Goal: Transaction & Acquisition: Download file/media

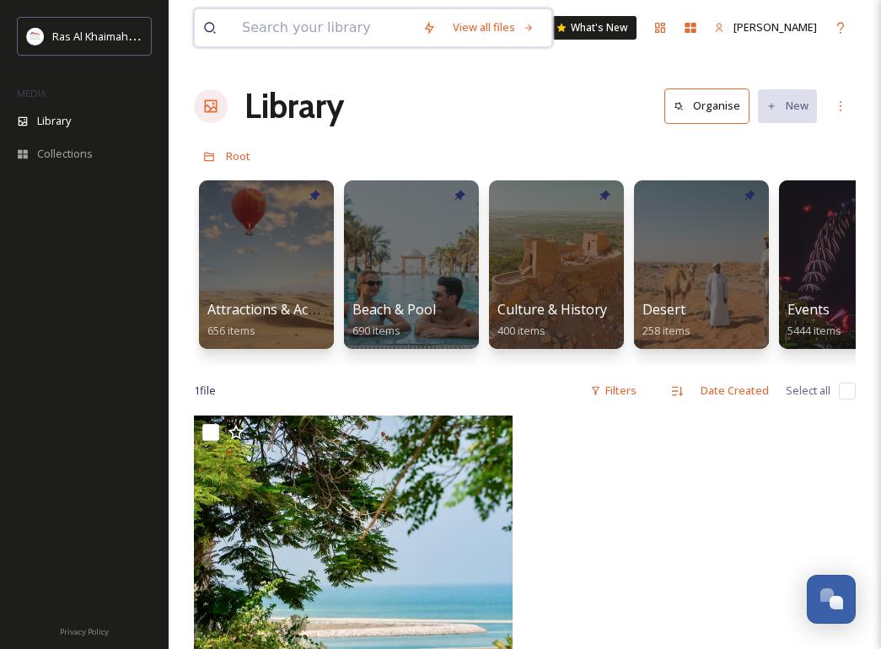
click at [310, 25] on input at bounding box center [324, 27] width 180 height 37
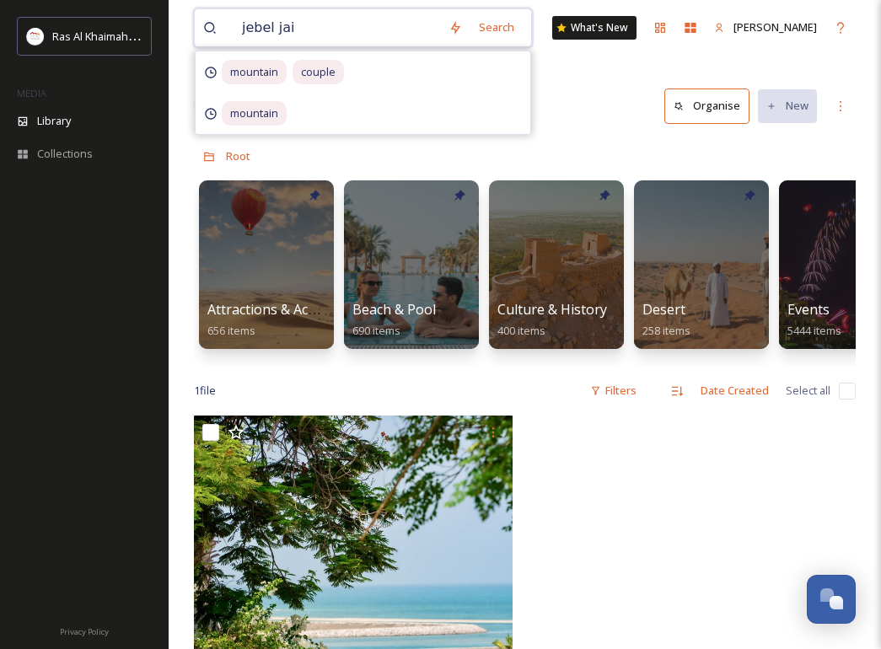
type input "jebel jais"
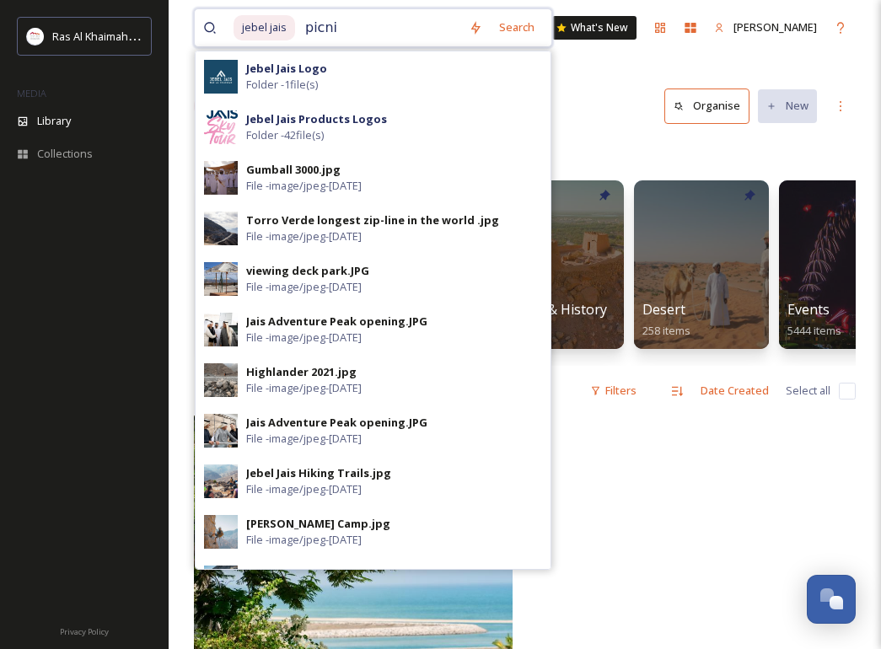
type input "picnic"
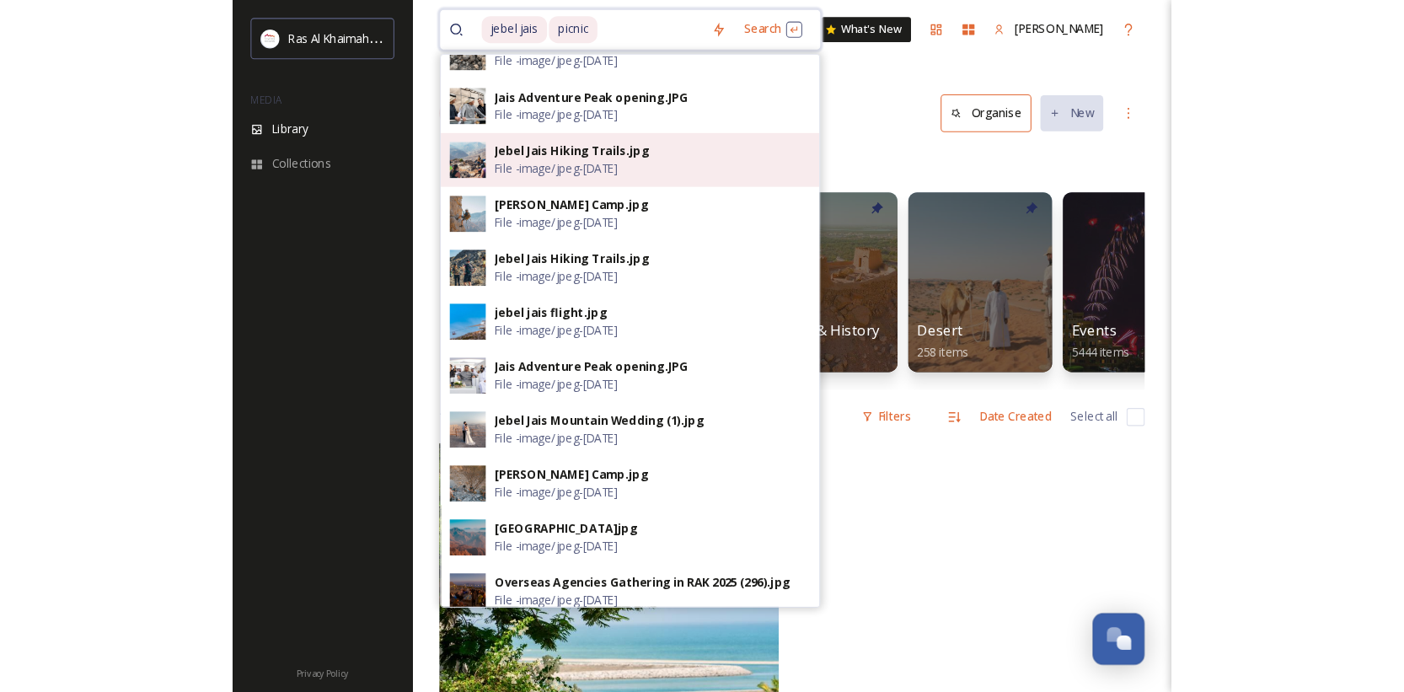
scroll to position [604, 0]
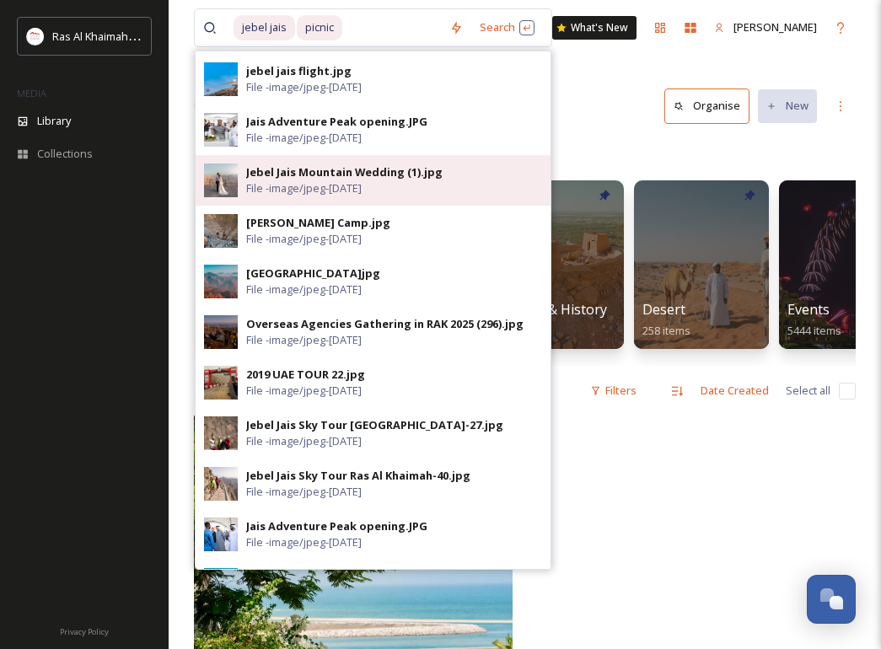
click at [348, 168] on div "Jebel Jais Mountain Wedding (1).jpg" at bounding box center [344, 172] width 196 height 16
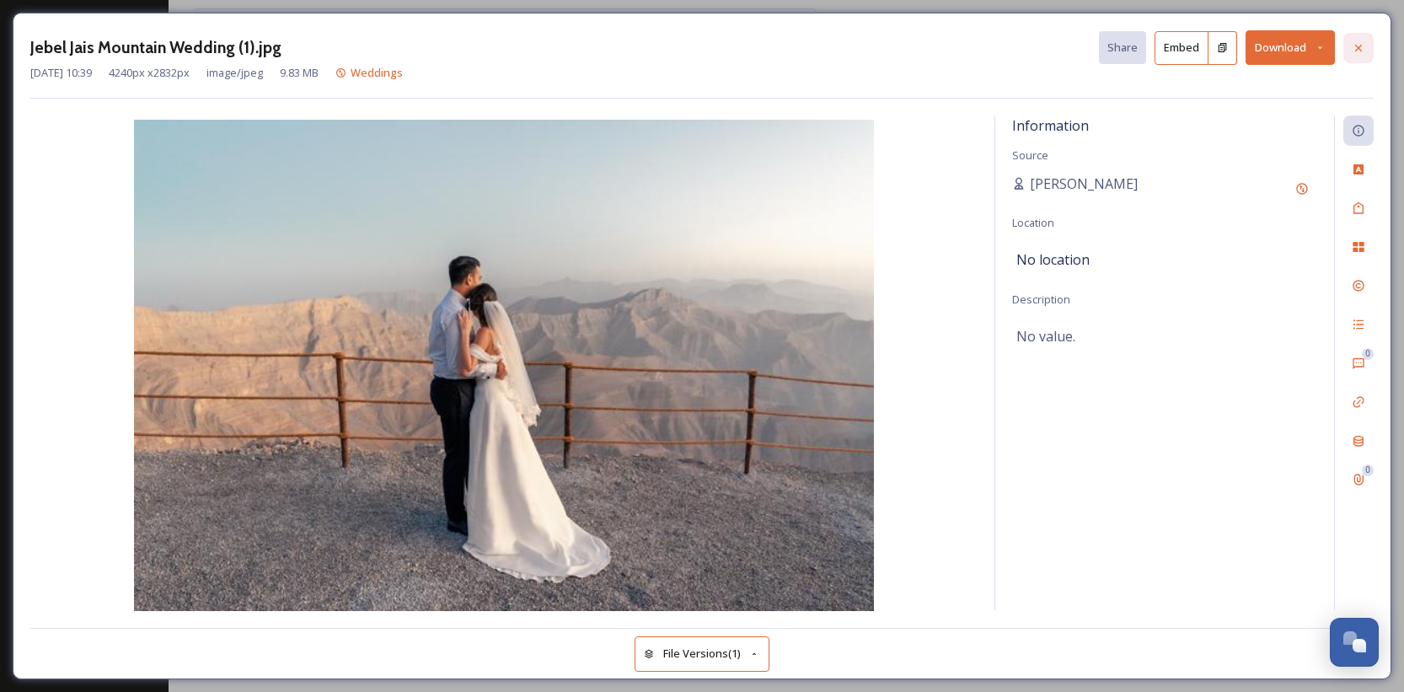
click at [880, 54] on div at bounding box center [1359, 48] width 30 height 30
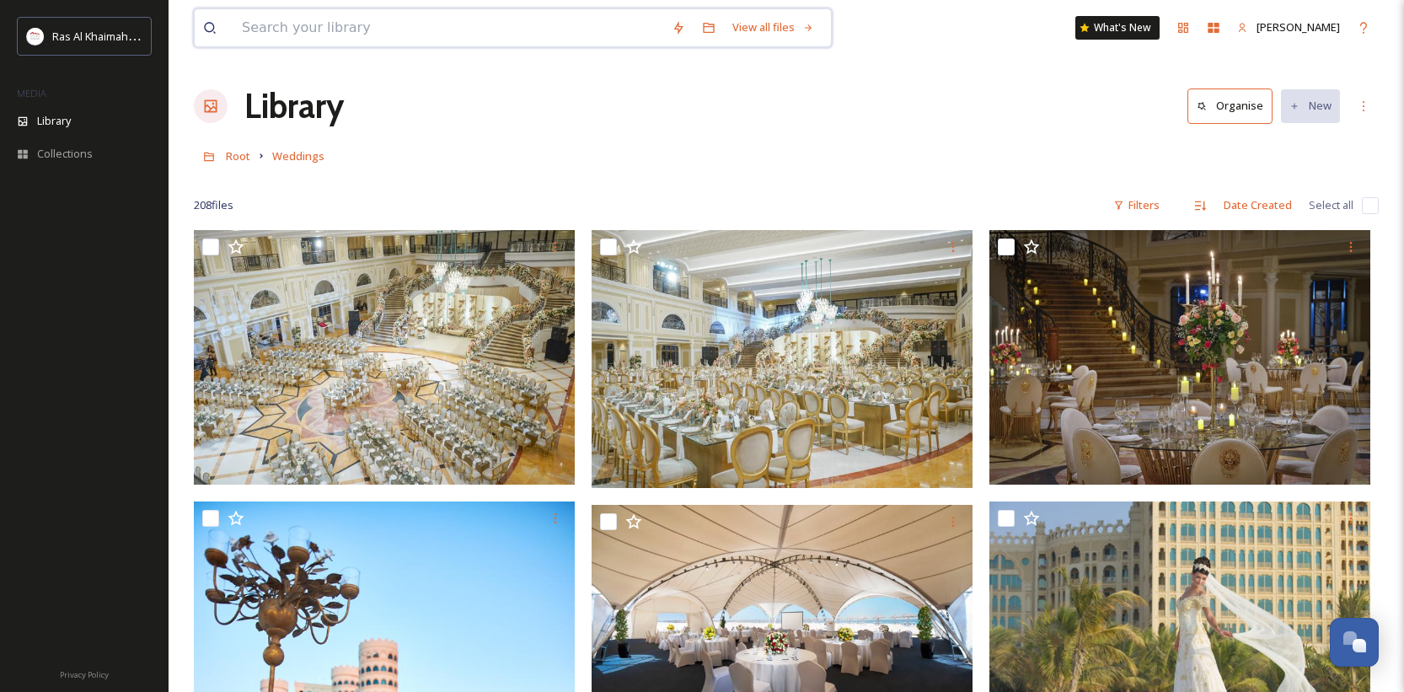
click at [298, 24] on input at bounding box center [449, 27] width 430 height 37
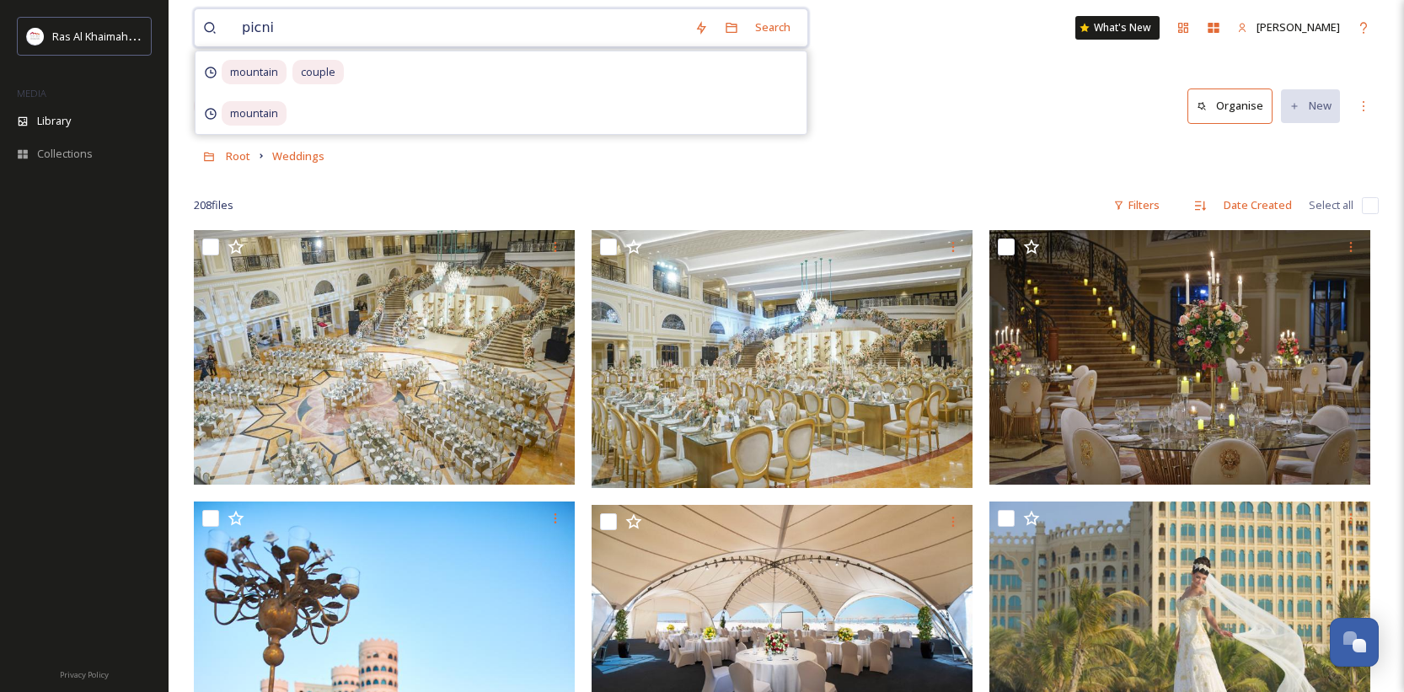
type input "picnic"
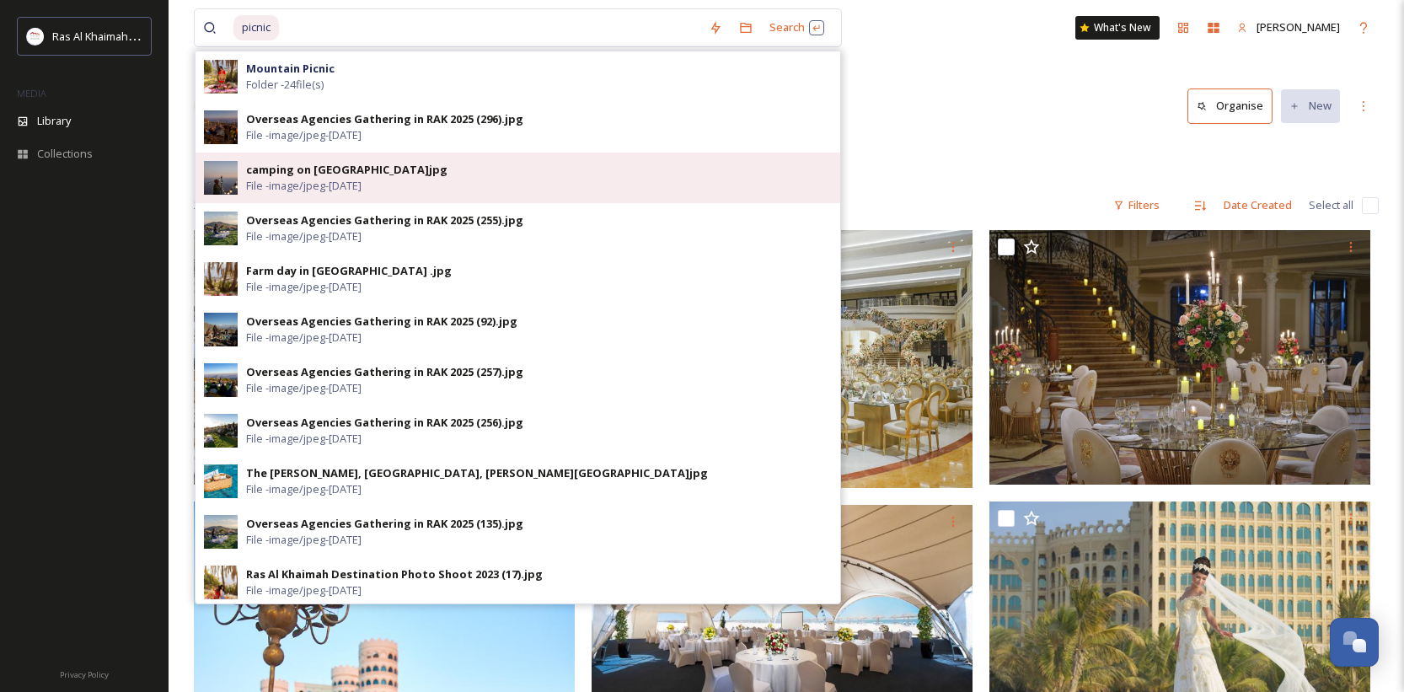
click at [328, 166] on div "camping on [GEOGRAPHIC_DATA]jpg" at bounding box center [346, 170] width 201 height 16
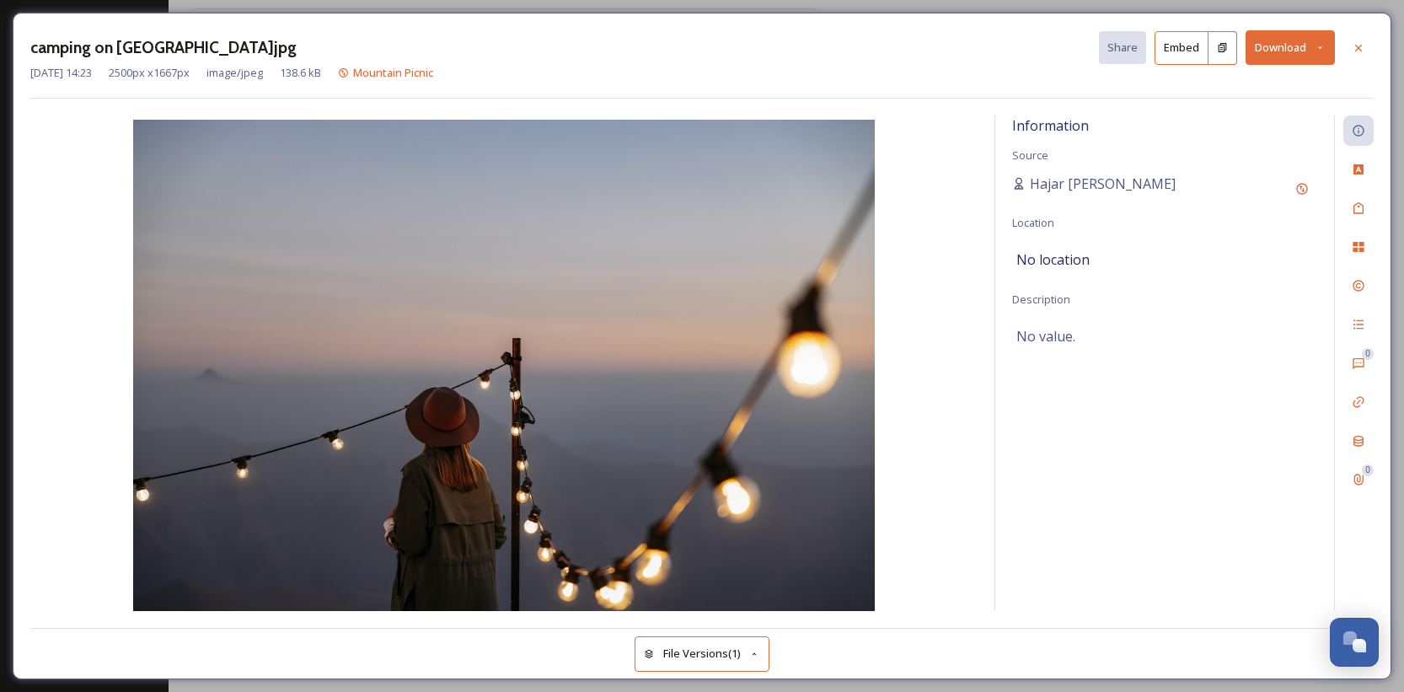
click at [880, 47] on button "Download" at bounding box center [1290, 47] width 89 height 35
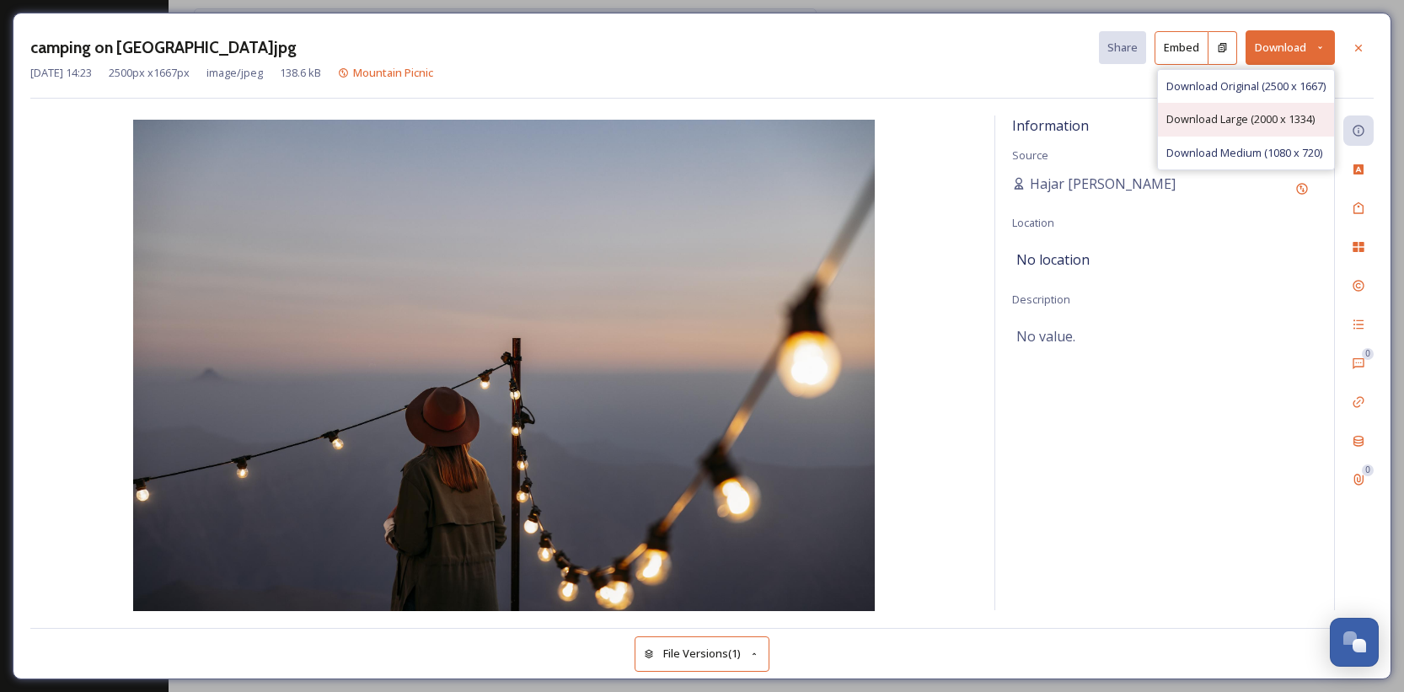
click at [880, 118] on span "Download Large (2000 x 1334)" at bounding box center [1241, 119] width 148 height 16
